Goal: Information Seeking & Learning: Check status

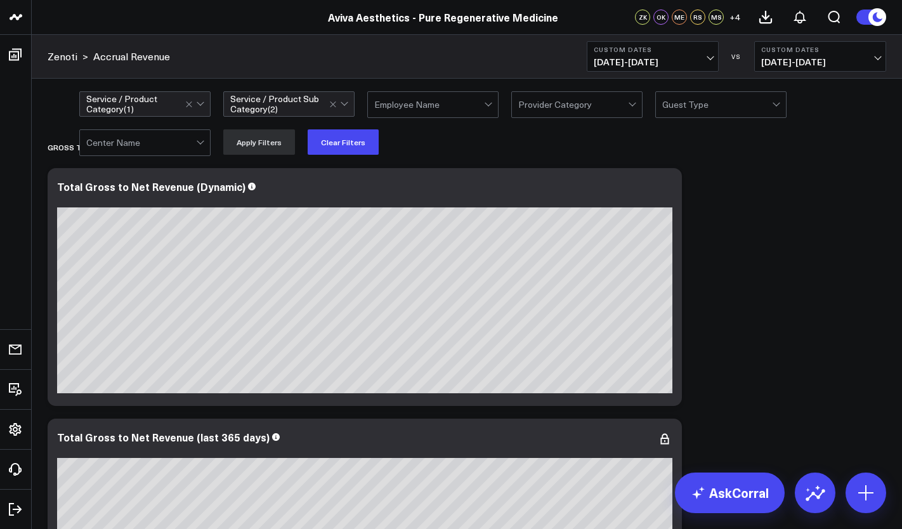
click at [322, 110] on div "Service / Product Sub Category ( 2 )" at bounding box center [279, 104] width 99 height 20
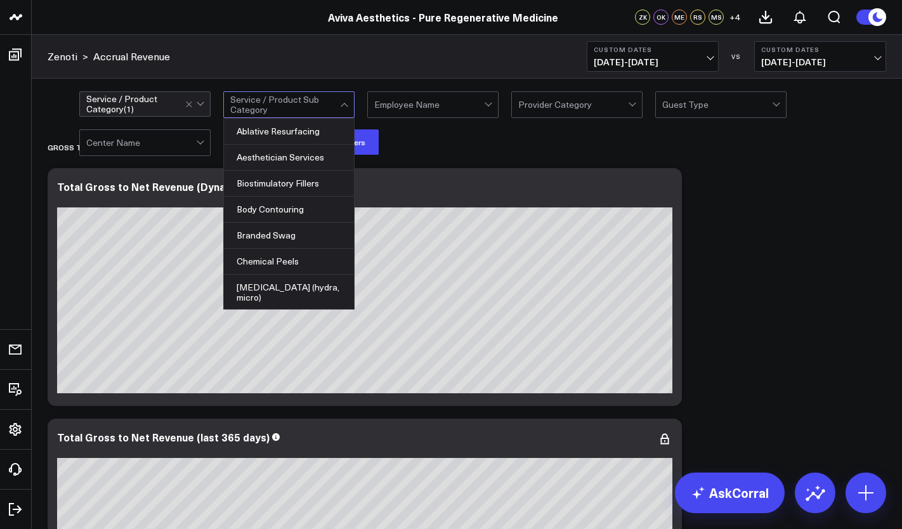
click at [341, 101] on div at bounding box center [345, 104] width 11 height 25
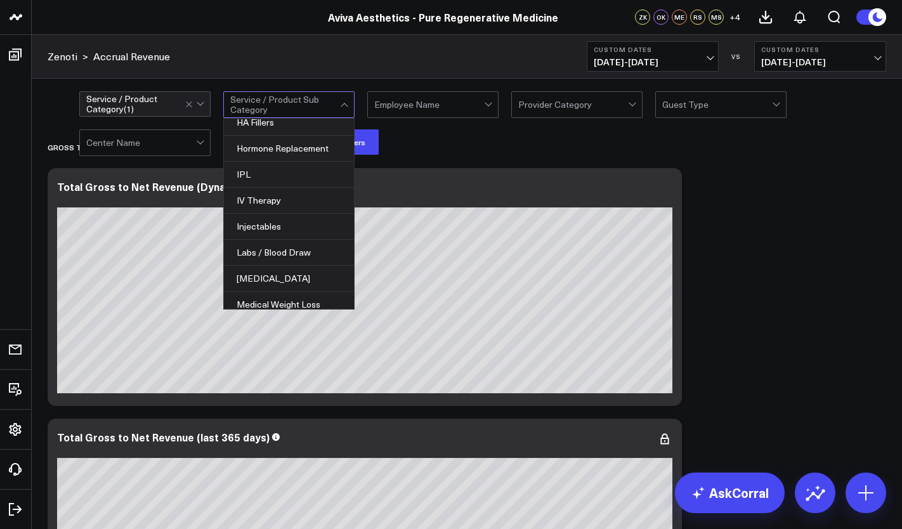
scroll to position [254, 0]
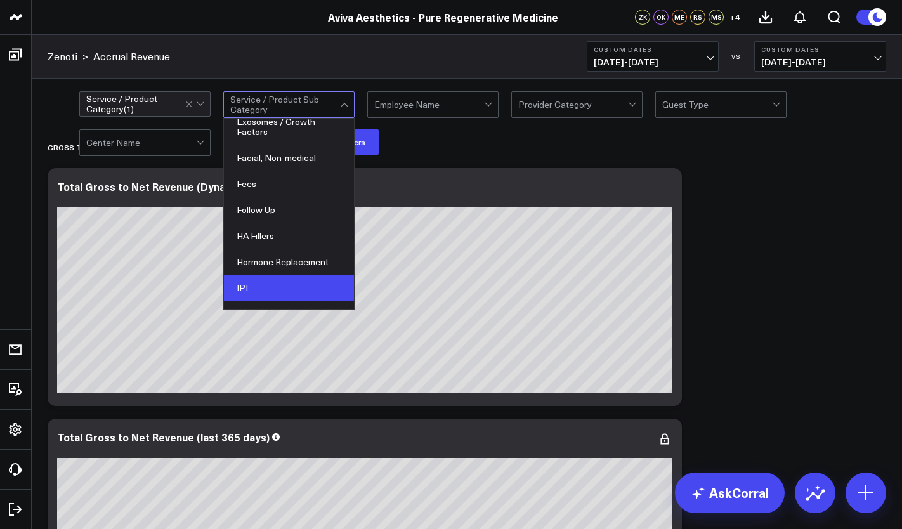
click at [298, 284] on div "IPL" at bounding box center [289, 288] width 130 height 26
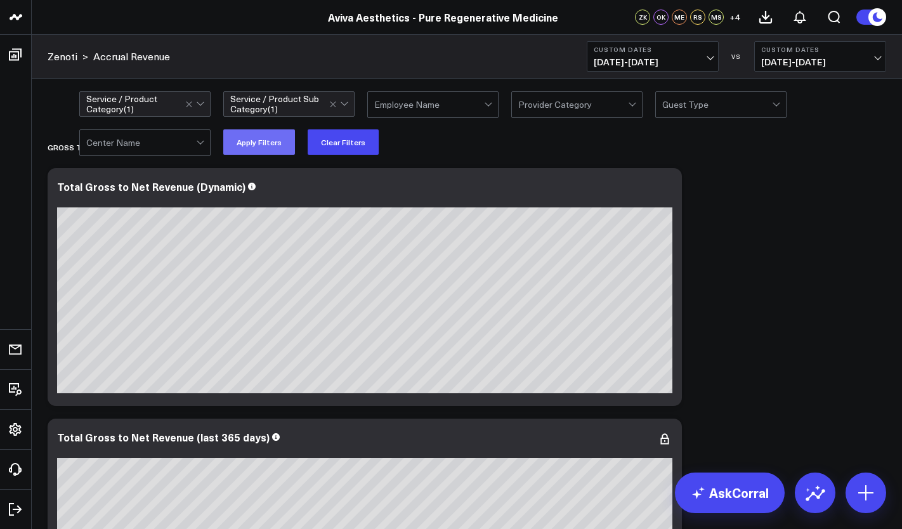
click at [274, 148] on button "Apply Filters" at bounding box center [259, 141] width 72 height 25
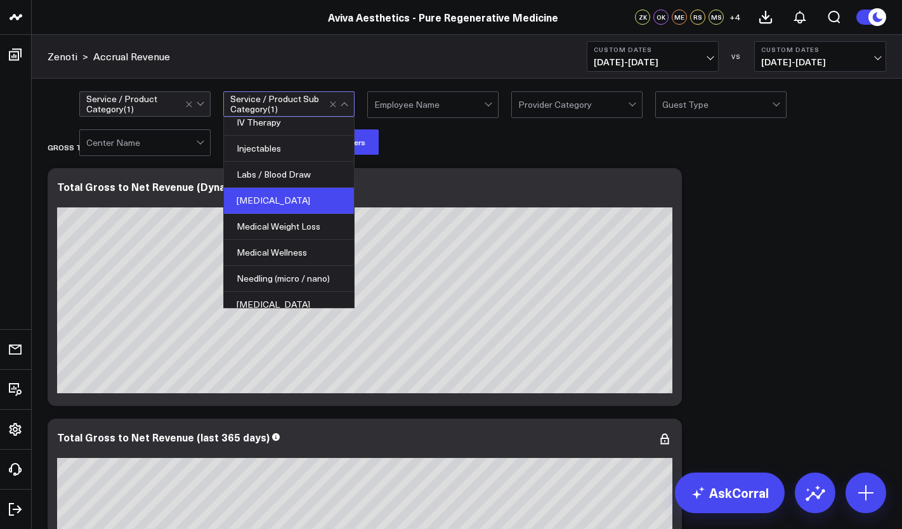
scroll to position [317, 0]
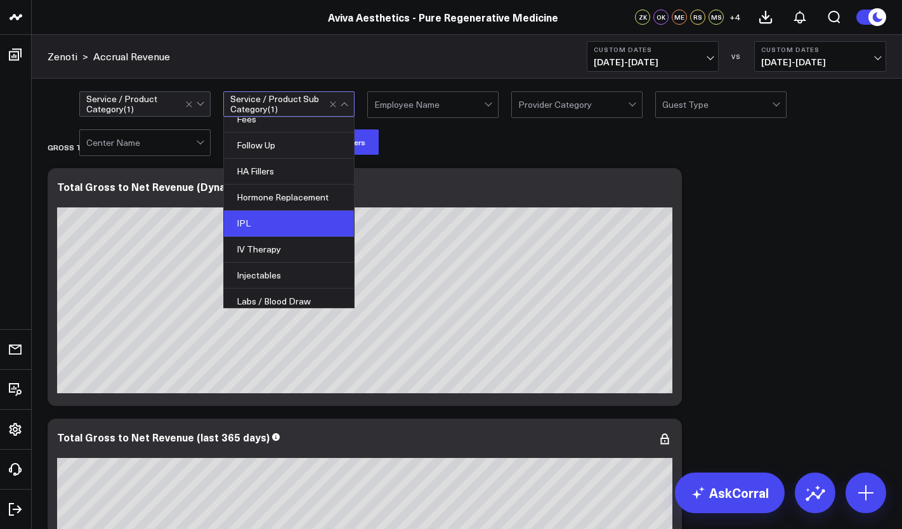
click at [280, 219] on div "IPL" at bounding box center [289, 224] width 130 height 26
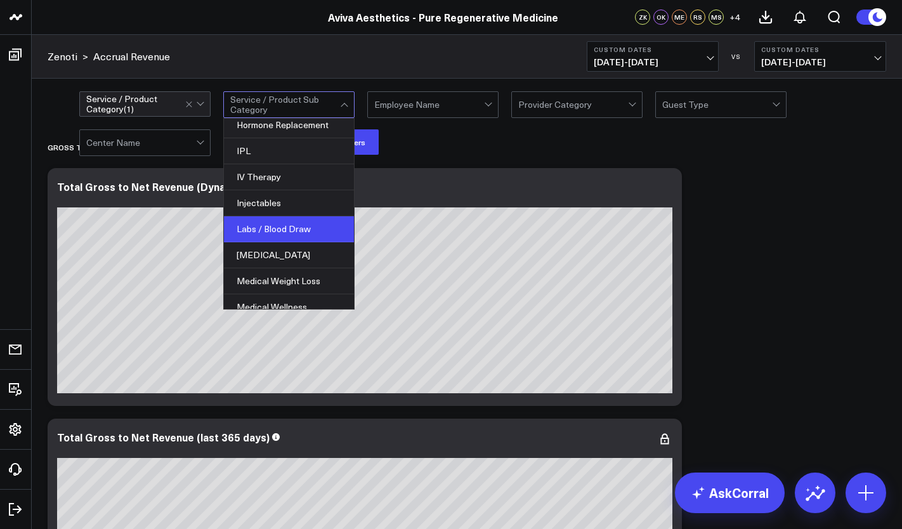
scroll to position [381, 0]
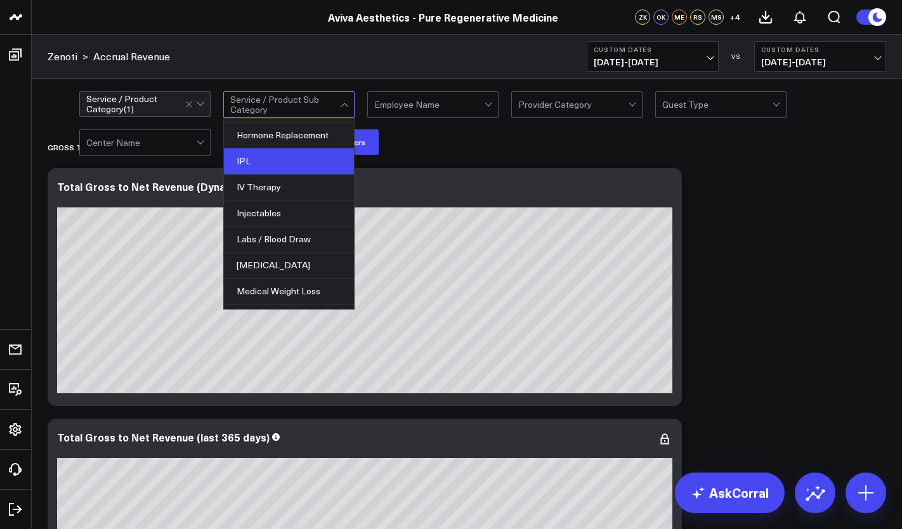
click at [325, 164] on div "IPL" at bounding box center [289, 161] width 130 height 26
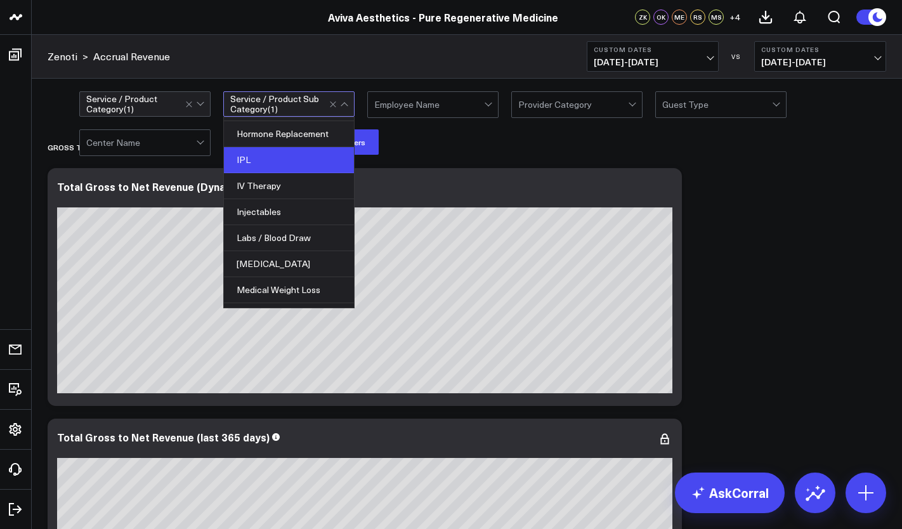
click at [457, 152] on div "Service / Product Category ( 1 ) option IPL, selected. 33 results available. Us…" at bounding box center [482, 122] width 807 height 63
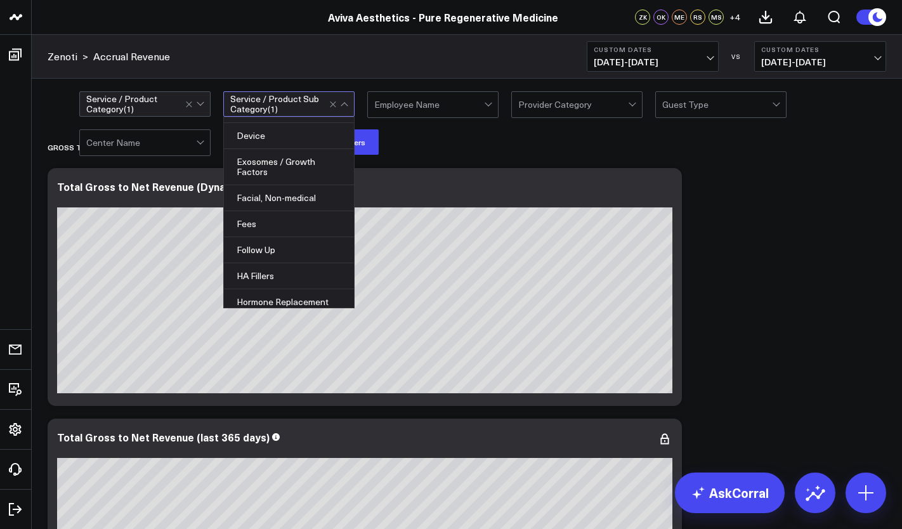
scroll to position [254, 0]
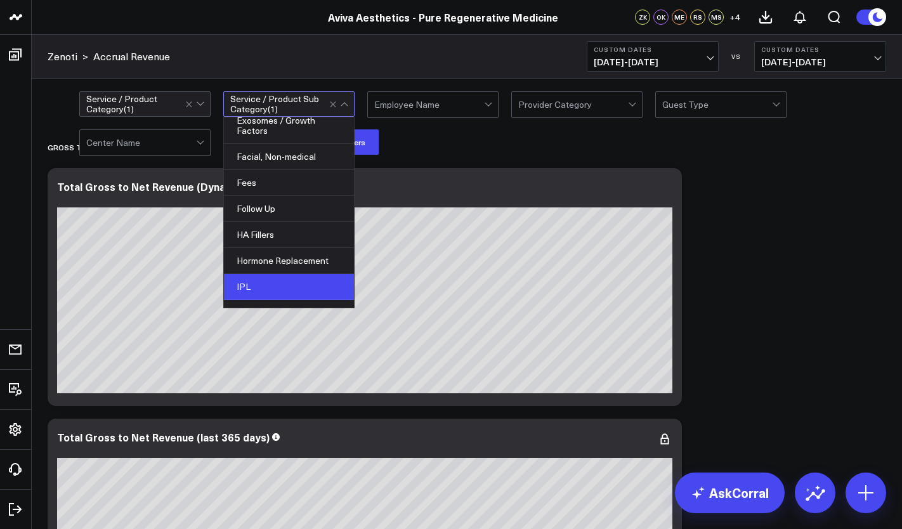
click at [306, 281] on div "IPL" at bounding box center [289, 287] width 130 height 26
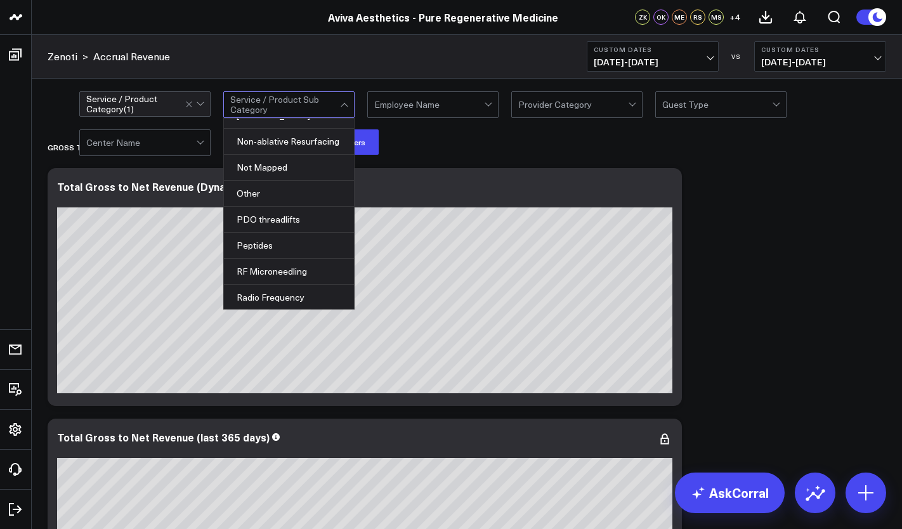
scroll to position [698, 0]
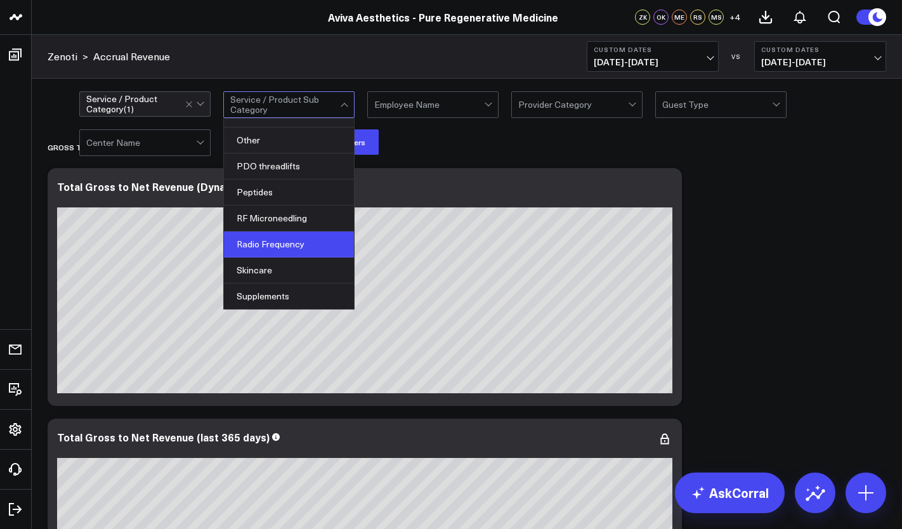
click at [308, 246] on div "Radio Frequency" at bounding box center [289, 245] width 130 height 26
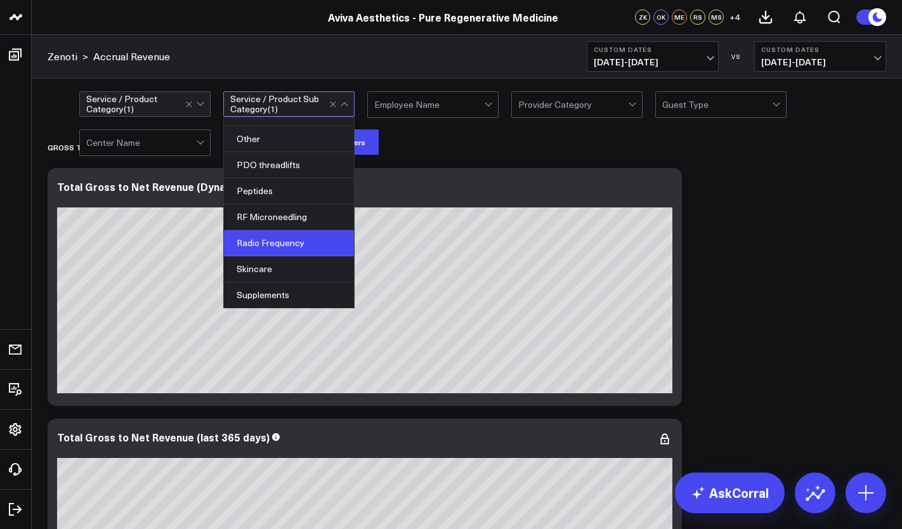
click at [324, 240] on div "Radio Frequency" at bounding box center [289, 243] width 130 height 26
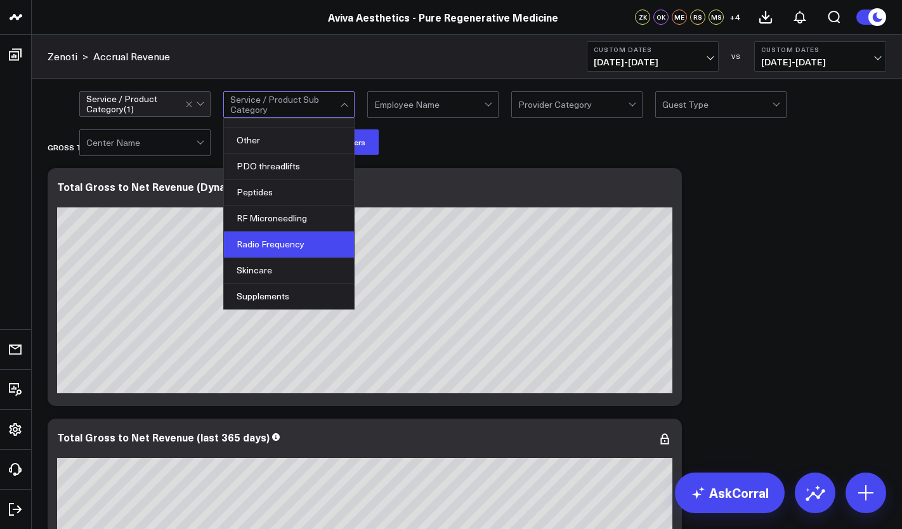
click at [292, 244] on div "Radio Frequency" at bounding box center [289, 245] width 130 height 26
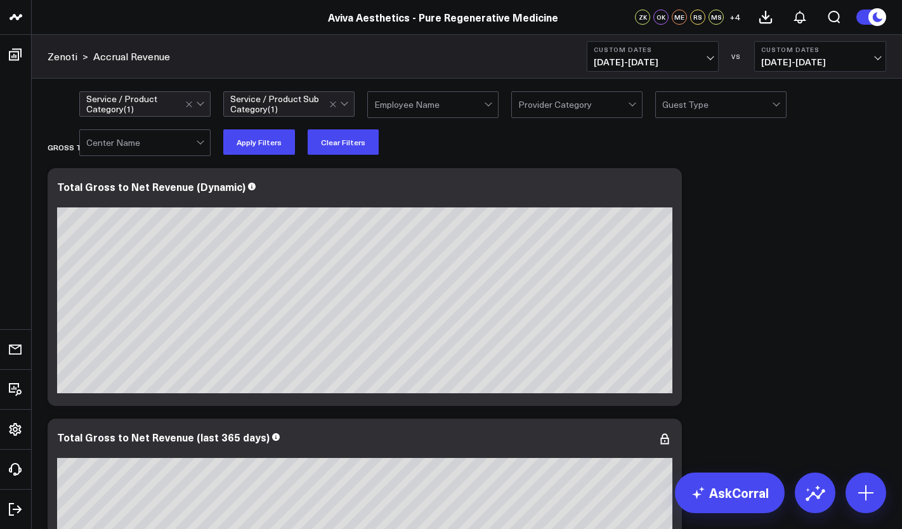
click at [411, 154] on div "Service / Product Category ( 1 ) option Radio Frequency, selected. Service / Pr…" at bounding box center [482, 122] width 807 height 63
click at [252, 132] on button "Apply Filters" at bounding box center [259, 141] width 72 height 25
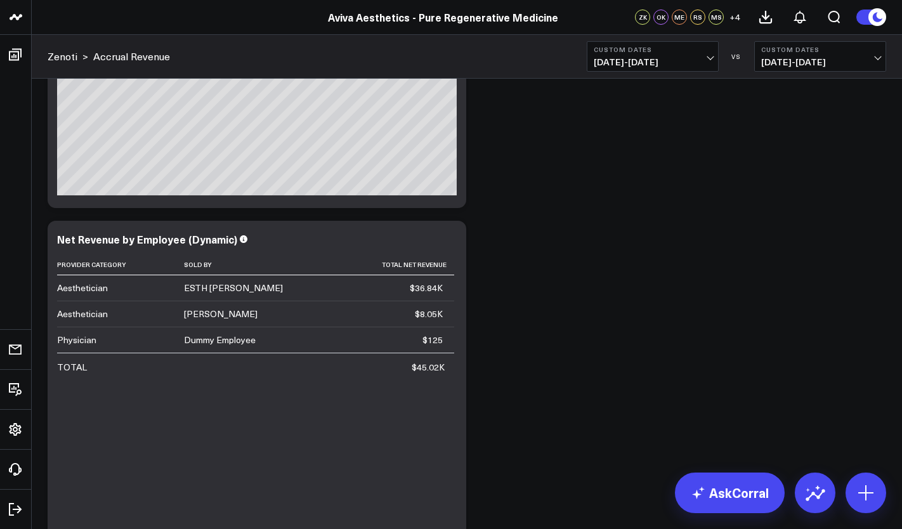
scroll to position [1927, 0]
